Goal: Task Accomplishment & Management: Use online tool/utility

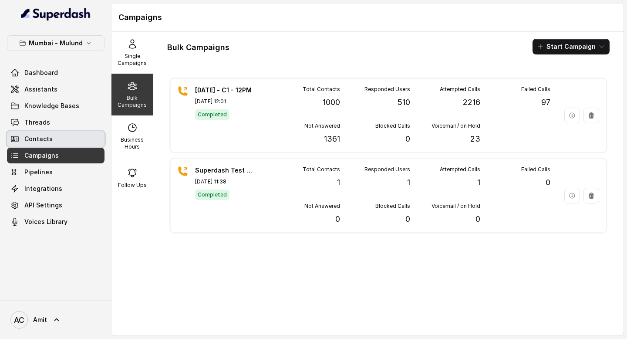
click at [44, 127] on link "Threads" at bounding box center [56, 123] width 98 height 16
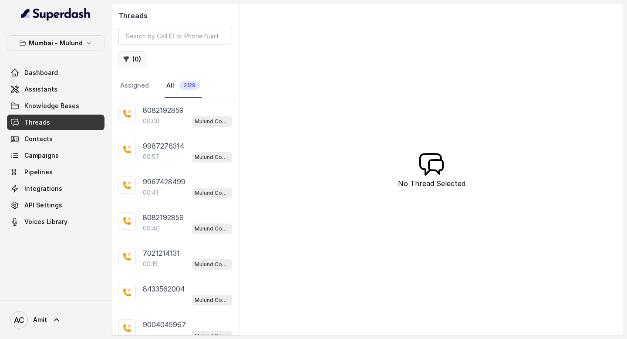
click at [140, 61] on button "( 0 )" at bounding box center [132, 59] width 28 height 16
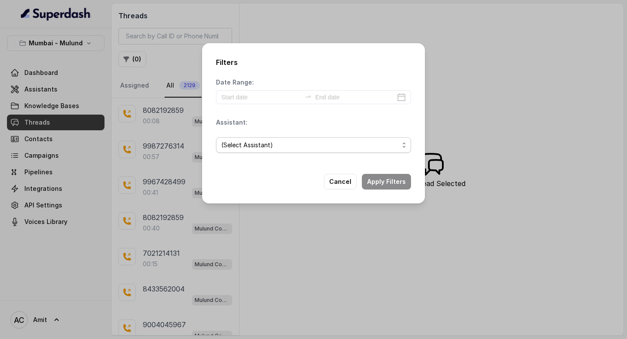
click at [251, 150] on span "(Select Assistant)" at bounding box center [313, 145] width 195 height 16
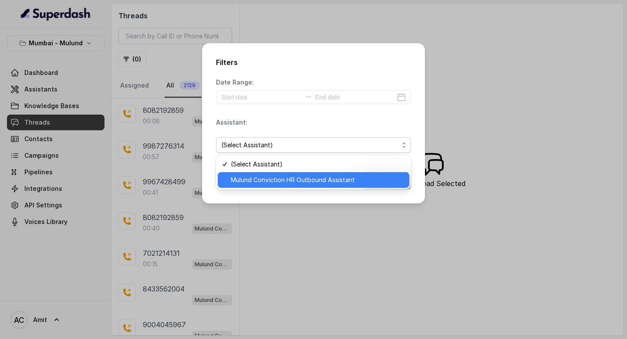
click at [251, 173] on div "Mulund Conviction HR Outbound Assistant" at bounding box center [314, 180] width 192 height 16
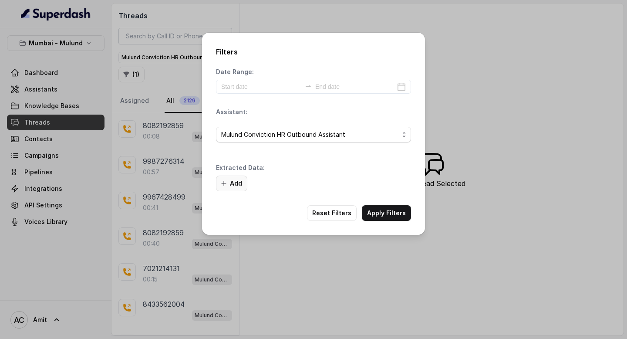
click at [236, 184] on button "Add" at bounding box center [231, 183] width 31 height 16
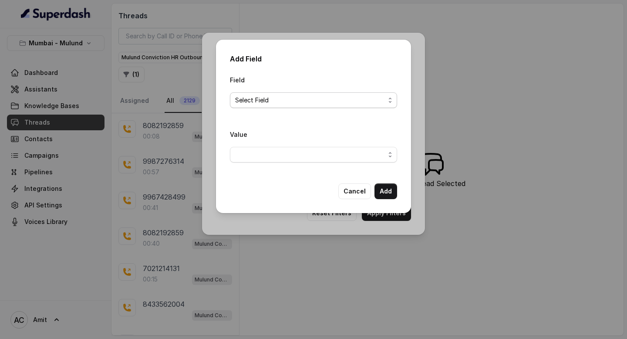
click at [278, 98] on span "Select Field" at bounding box center [310, 100] width 150 height 10
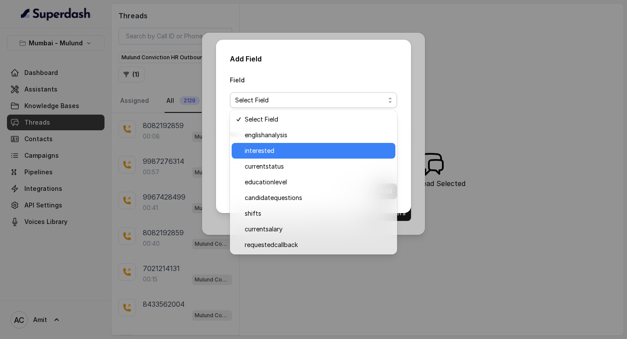
click at [277, 152] on span "interested" at bounding box center [317, 150] width 145 height 10
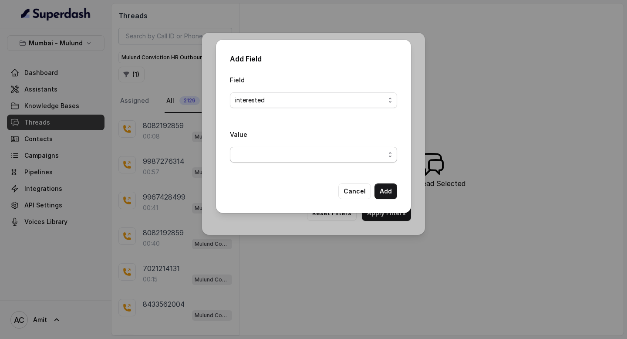
click at [360, 152] on span "button" at bounding box center [313, 155] width 167 height 16
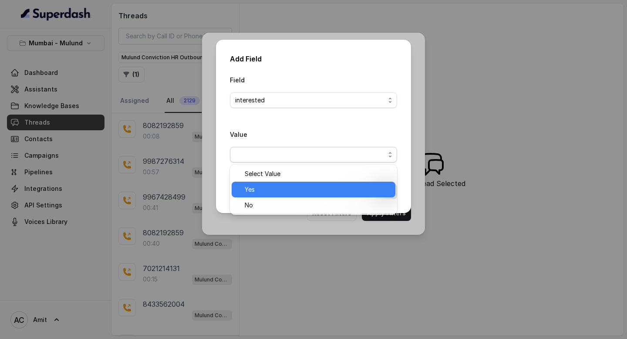
click at [263, 187] on span "Yes" at bounding box center [317, 189] width 145 height 10
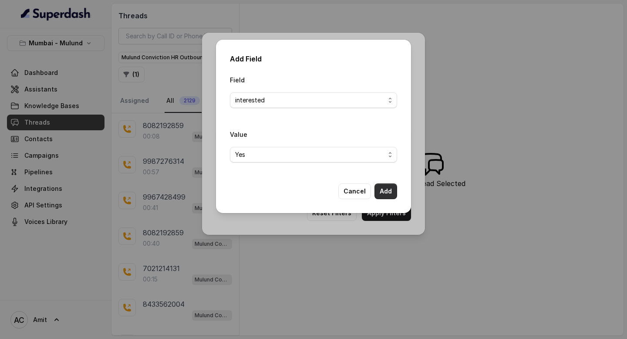
click at [387, 193] on button "Add" at bounding box center [385, 191] width 23 height 16
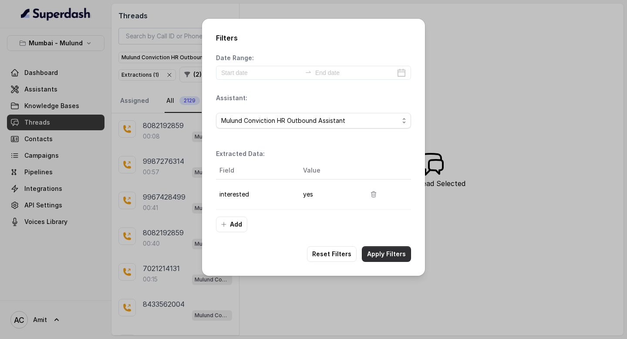
click at [394, 259] on button "Apply Filters" at bounding box center [386, 254] width 49 height 16
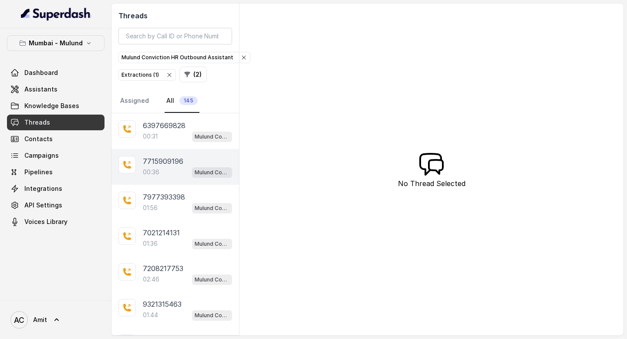
click at [159, 175] on p "00:36" at bounding box center [151, 172] width 17 height 9
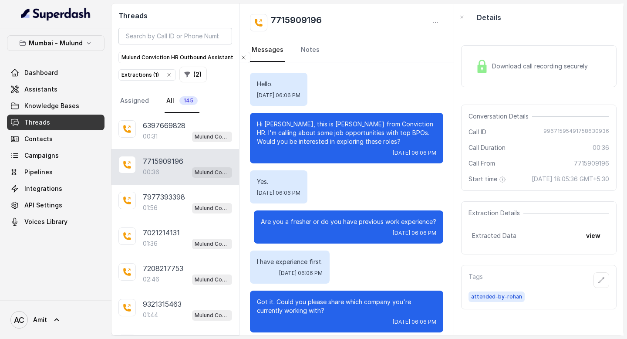
scroll to position [96, 0]
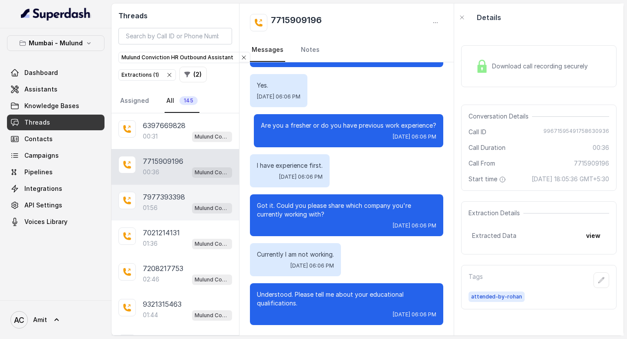
click at [160, 201] on p "7977393398" at bounding box center [164, 197] width 42 height 10
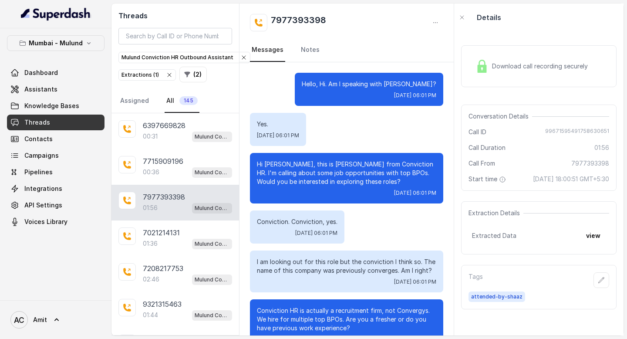
scroll to position [847, 0]
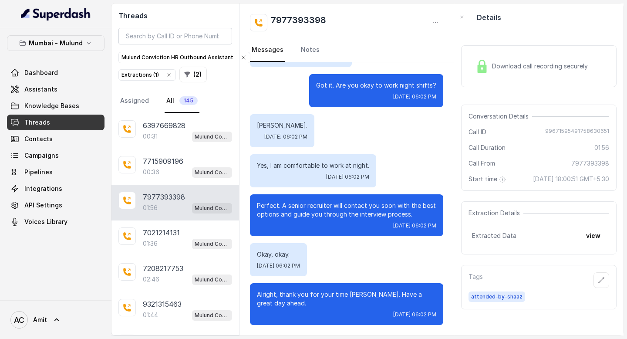
click at [502, 58] on div "Download call recording securely" at bounding box center [531, 66] width 119 height 20
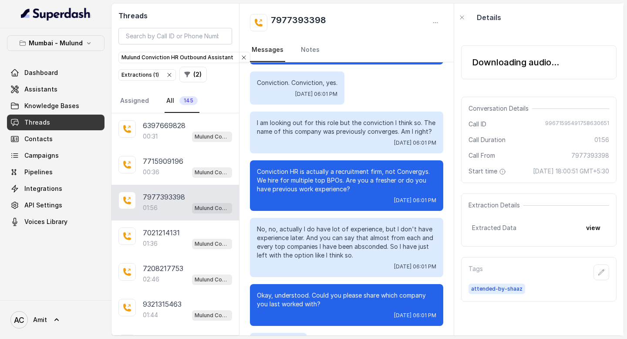
scroll to position [0, 0]
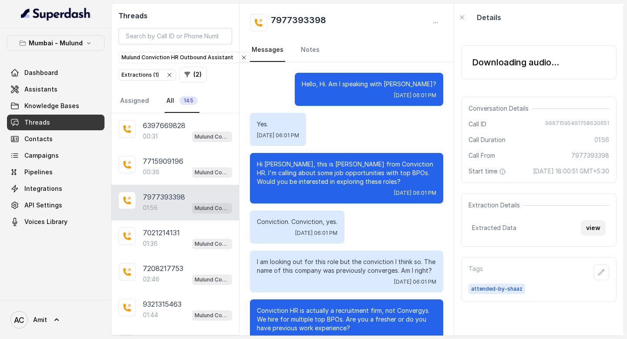
click at [595, 232] on button "view" at bounding box center [593, 228] width 25 height 16
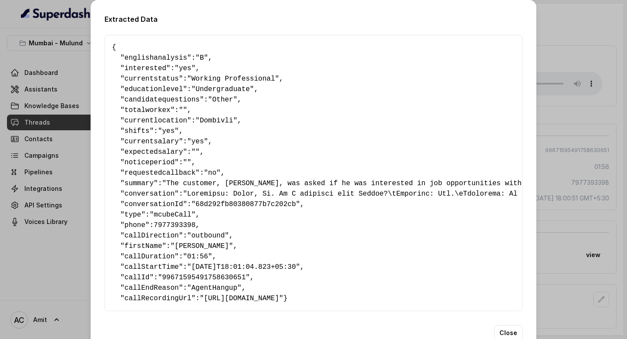
click at [578, 26] on div "Extracted Data { " englishanalysis ": "B" , " interested ": "yes" , " currentst…" at bounding box center [313, 169] width 627 height 339
